Goal: Navigation & Orientation: Find specific page/section

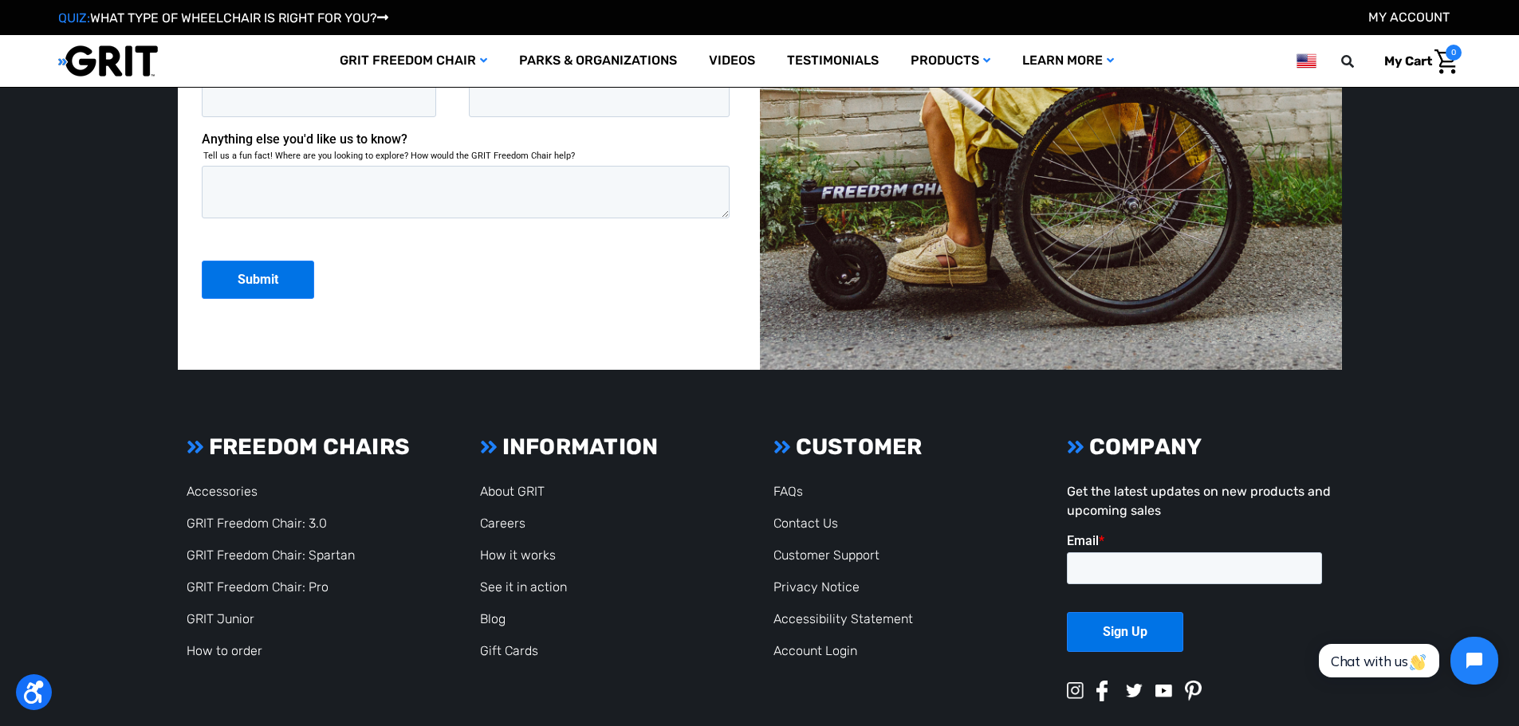
scroll to position [4367, 0]
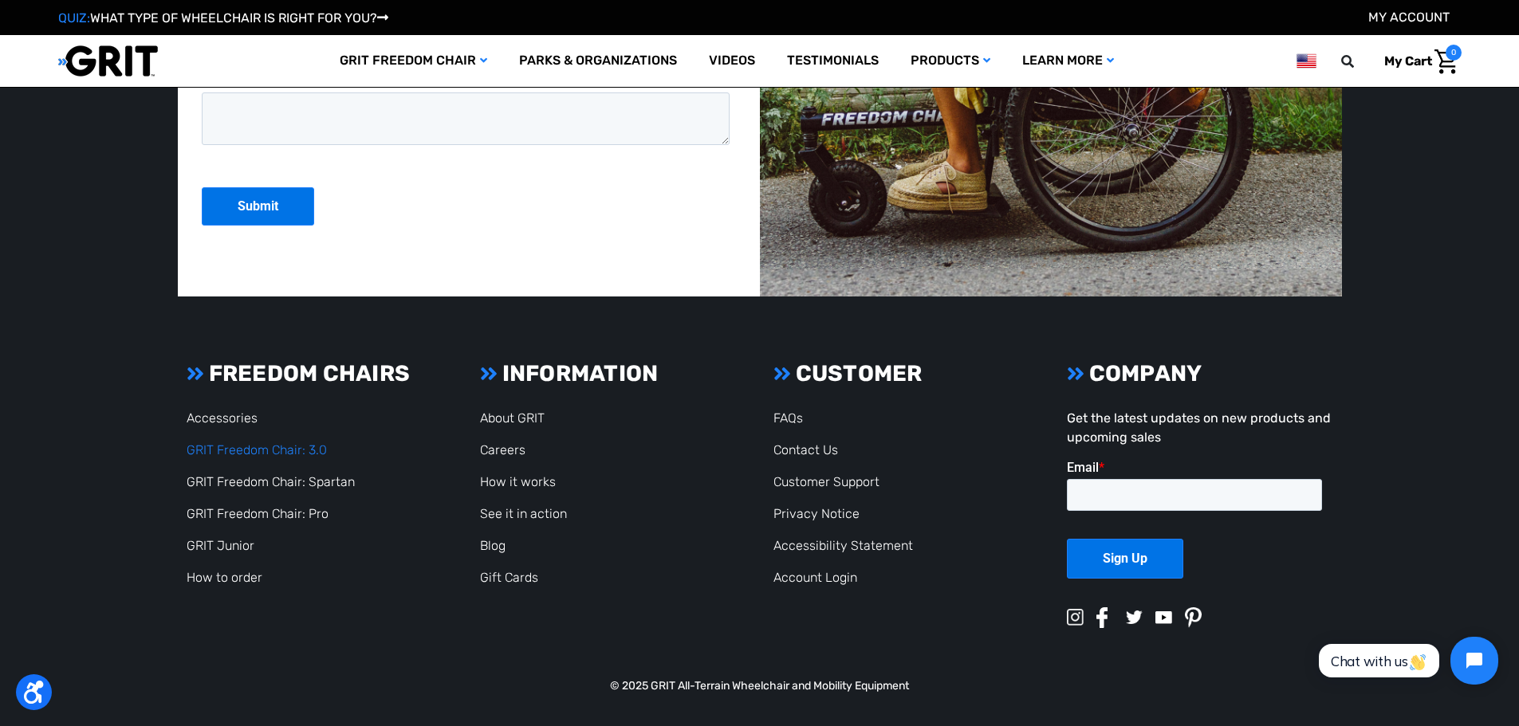
click at [282, 447] on link "GRIT Freedom Chair: 3.0" at bounding box center [257, 450] width 140 height 15
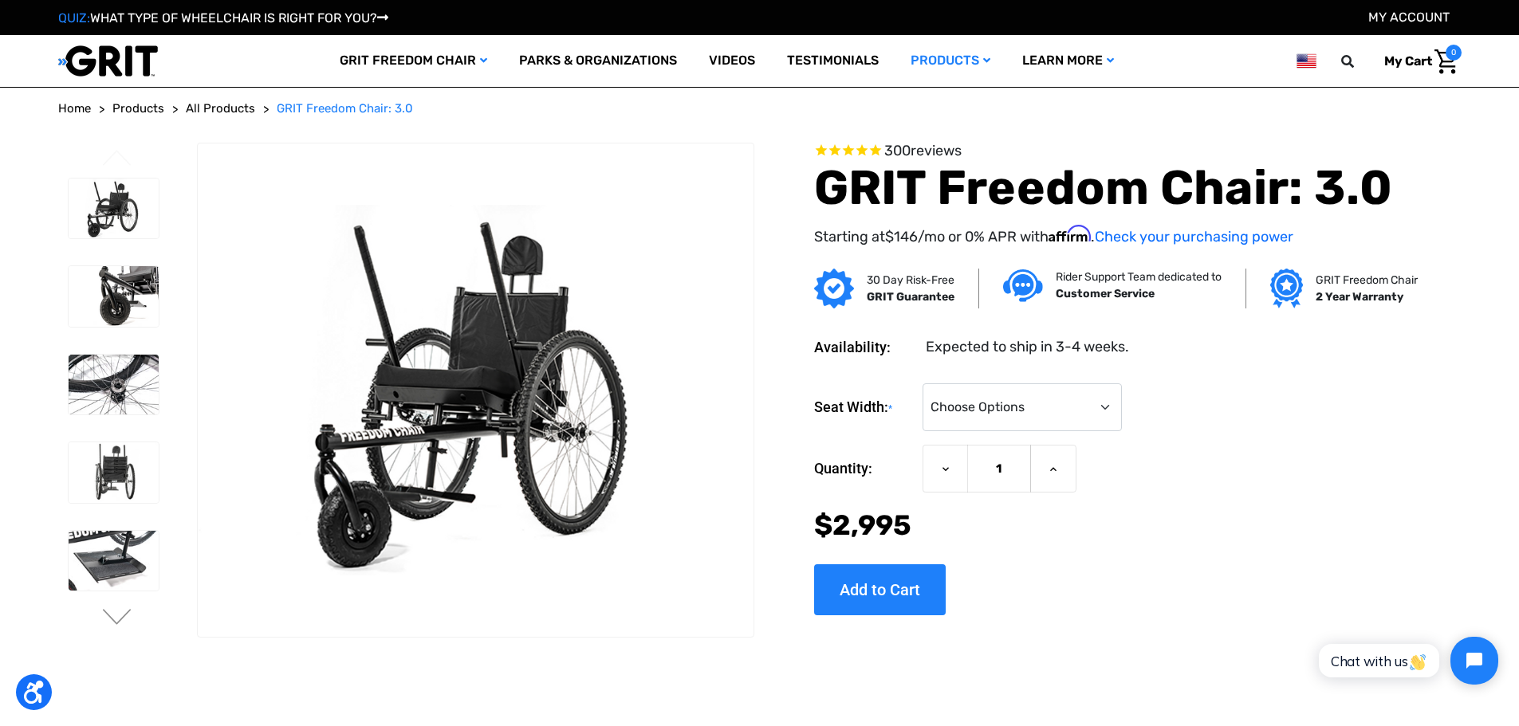
click at [132, 108] on span "Products" at bounding box center [138, 108] width 52 height 14
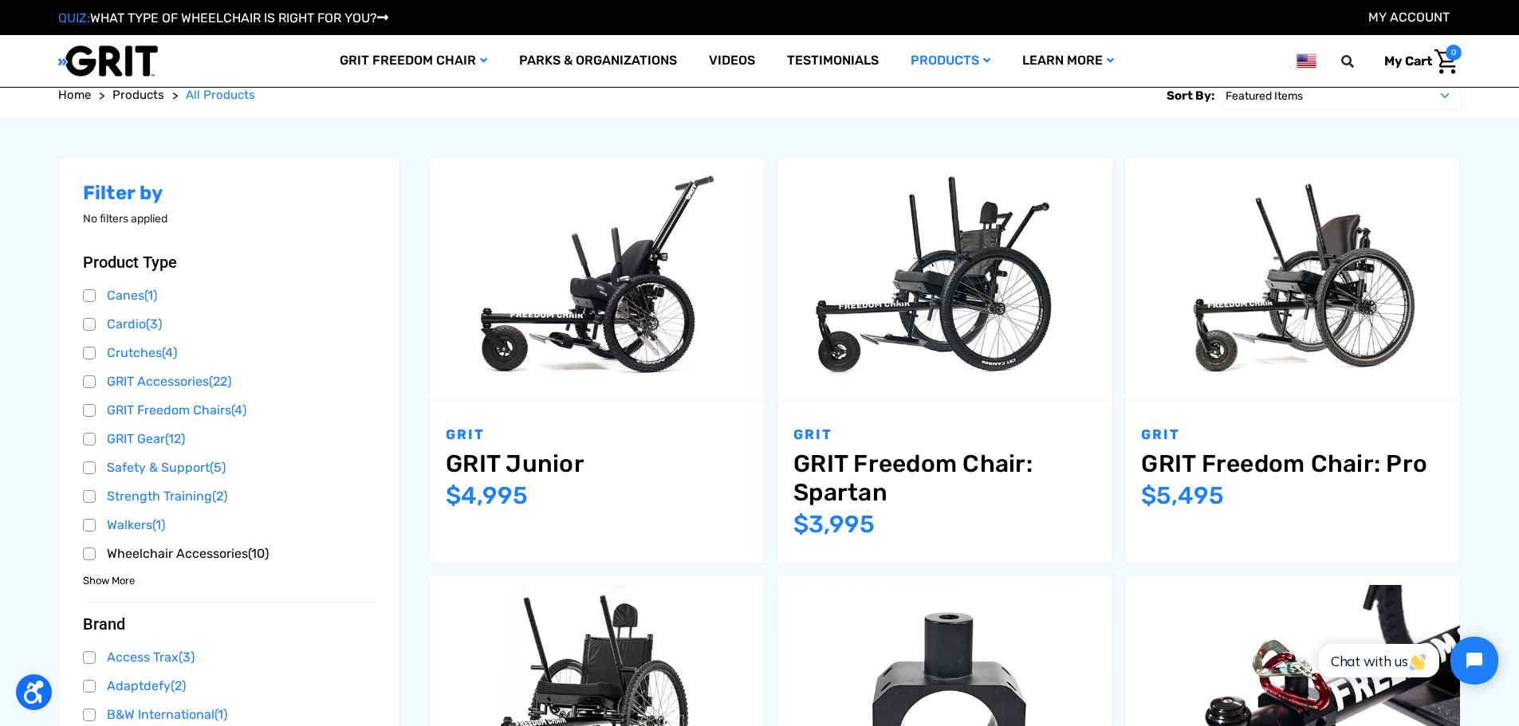
click at [115, 553] on link "Wheelchair Accessories (10)" at bounding box center [229, 554] width 293 height 24
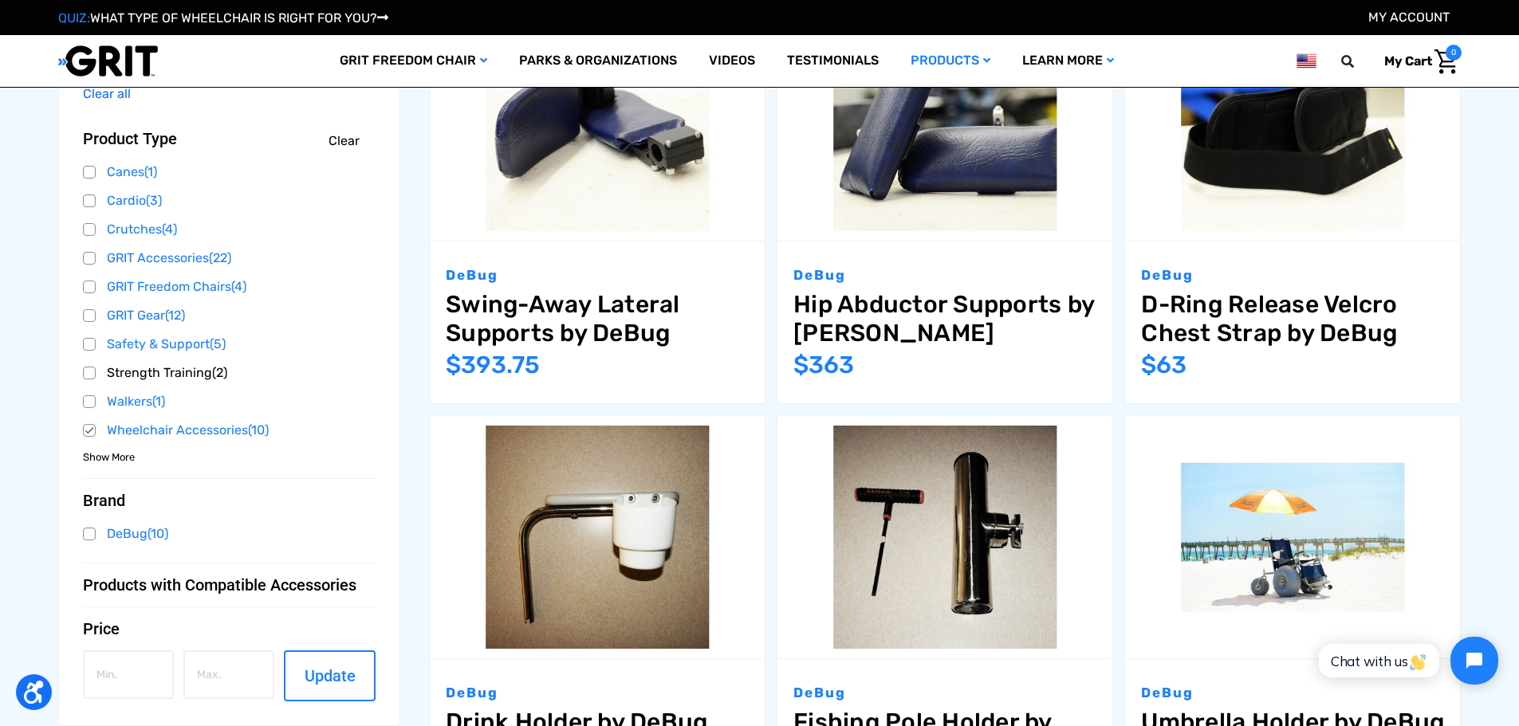
scroll to position [239, 0]
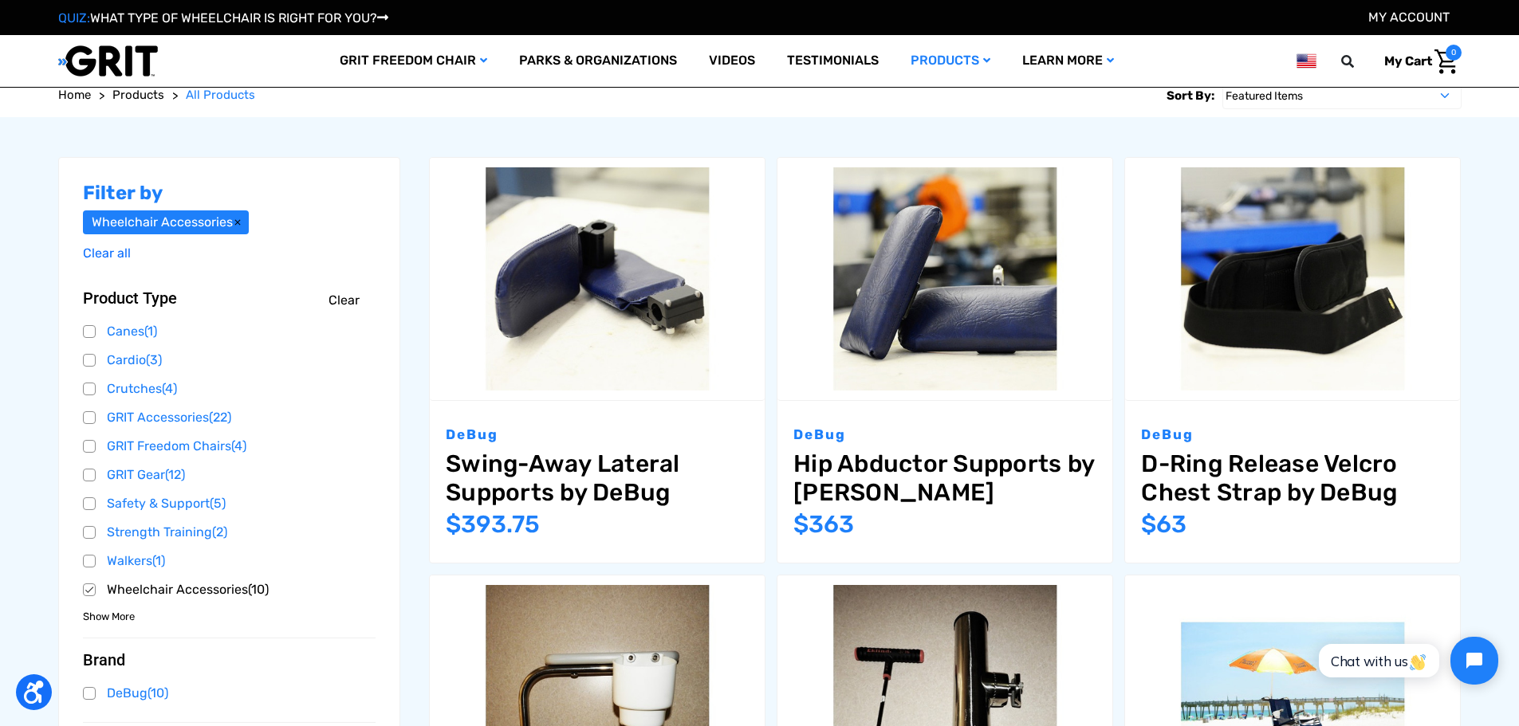
click at [86, 586] on link "Wheelchair Accessories (10)" at bounding box center [229, 590] width 293 height 24
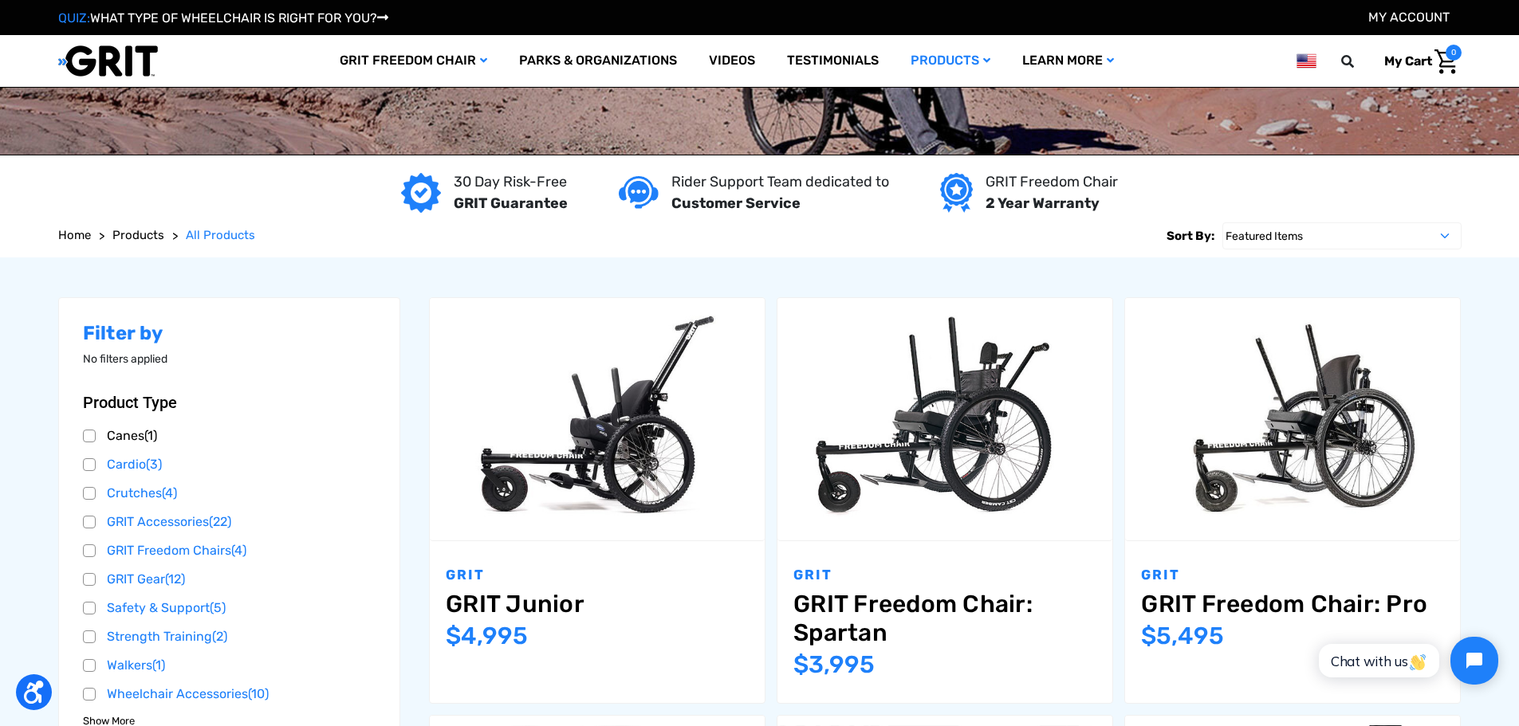
scroll to position [239, 0]
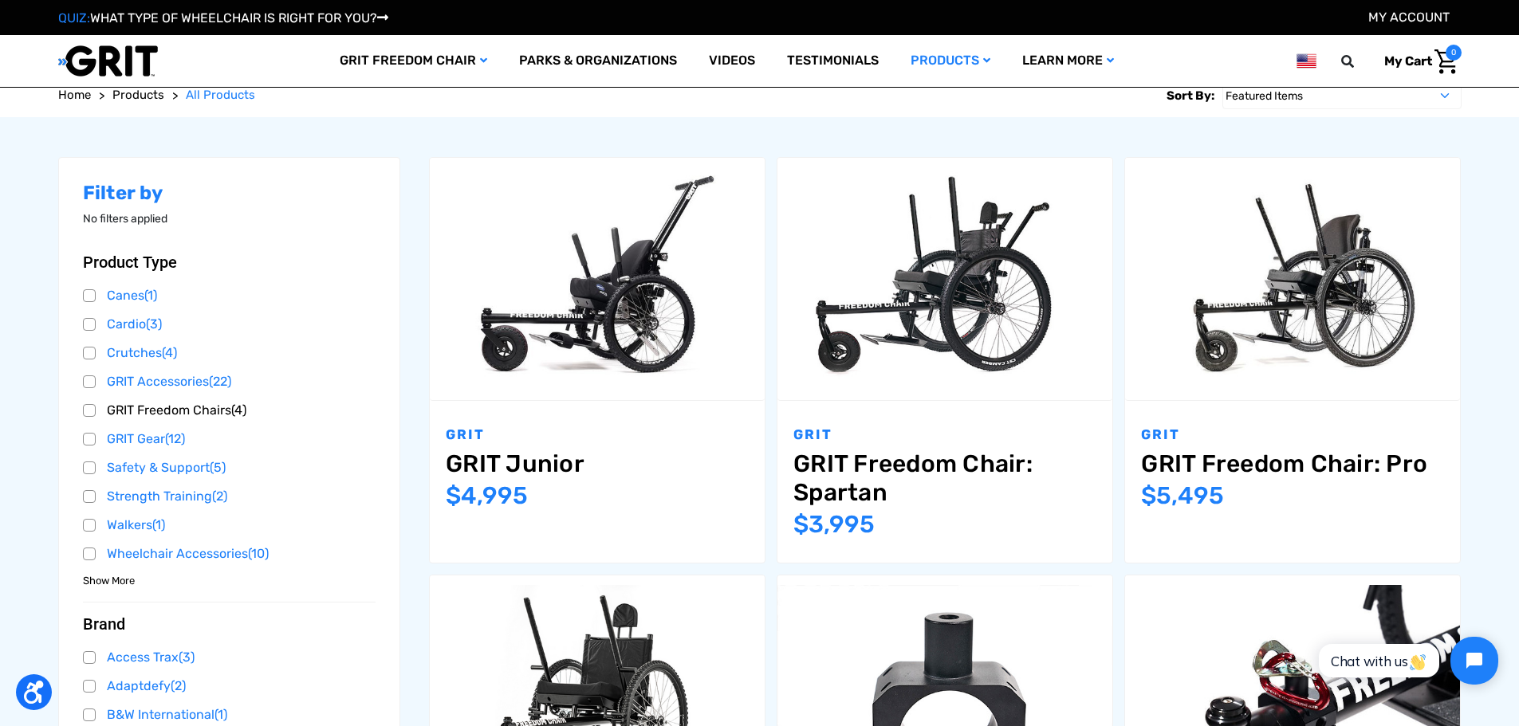
click at [94, 406] on link "GRIT Freedom Chairs (4)" at bounding box center [229, 411] width 293 height 24
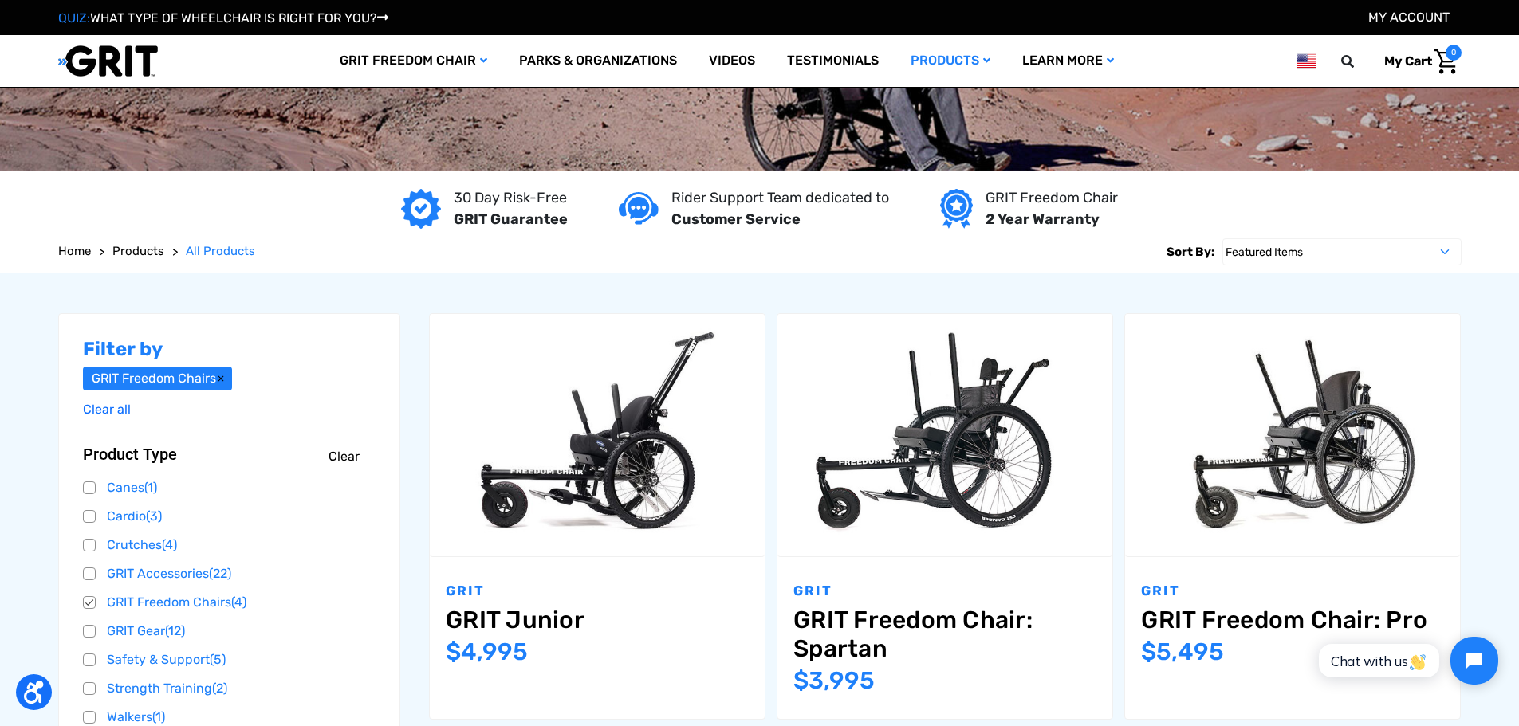
scroll to position [80, 0]
